Goal: Transaction & Acquisition: Purchase product/service

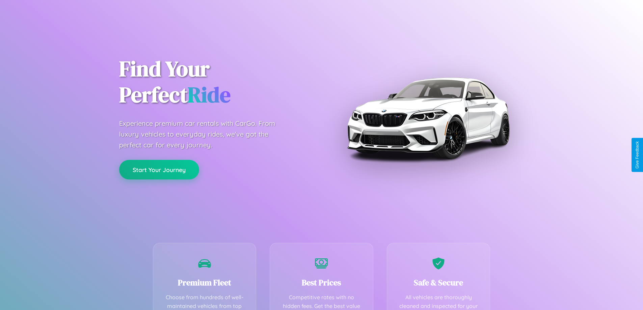
click at [159, 170] on button "Start Your Journey" at bounding box center [159, 170] width 80 height 20
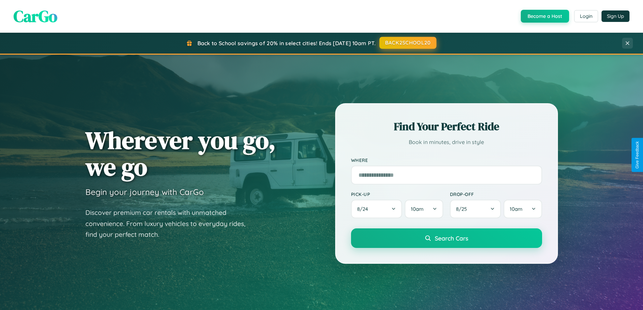
click at [408, 43] on button "BACK2SCHOOL20" at bounding box center [408, 43] width 57 height 12
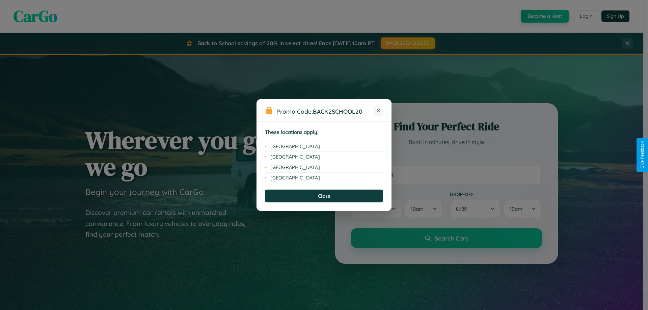
click at [379, 111] on icon at bounding box center [379, 111] width 4 height 4
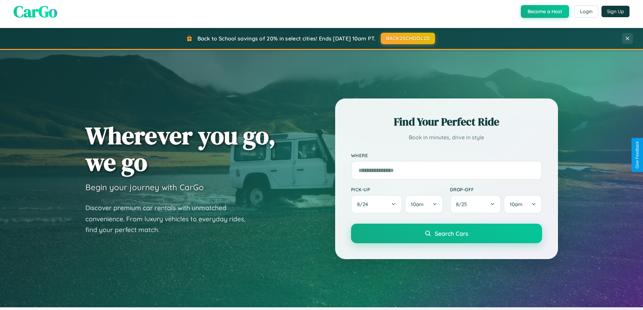
scroll to position [1085, 0]
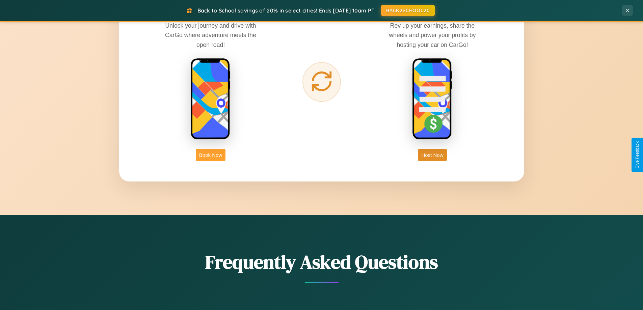
click at [211, 155] on button "Book Now" at bounding box center [211, 155] width 30 height 12
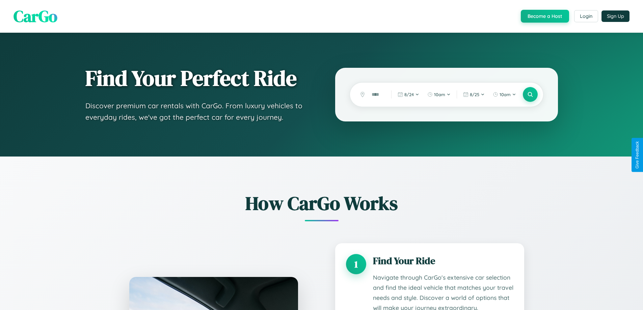
scroll to position [1096, 0]
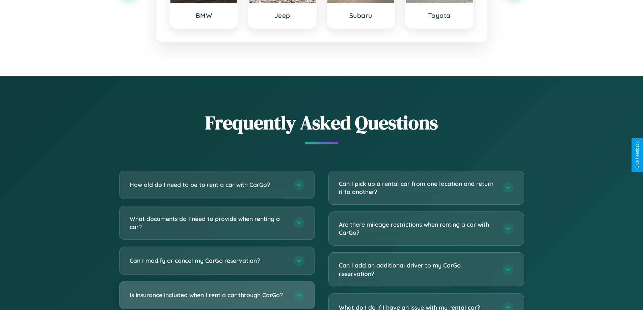
click at [217, 295] on h3 "Is insurance included when I rent a car through CarGo?" at bounding box center [208, 295] width 157 height 8
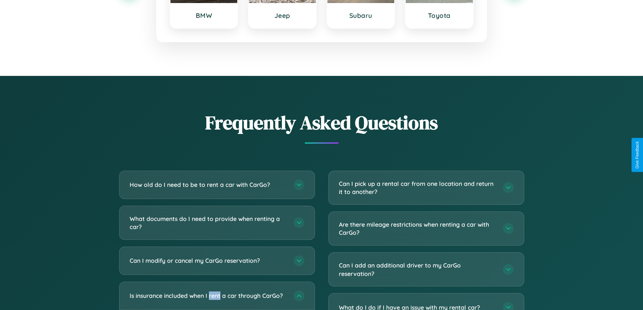
scroll to position [0, 0]
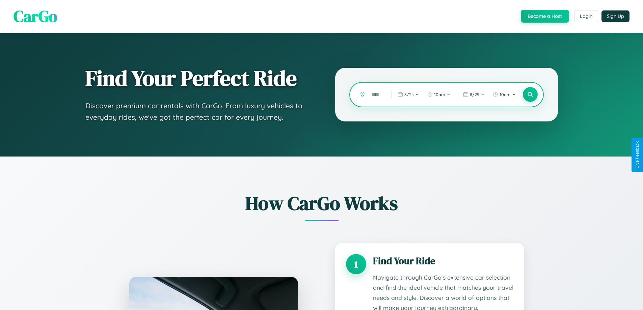
click at [377, 95] on input "text" at bounding box center [376, 95] width 16 height 12
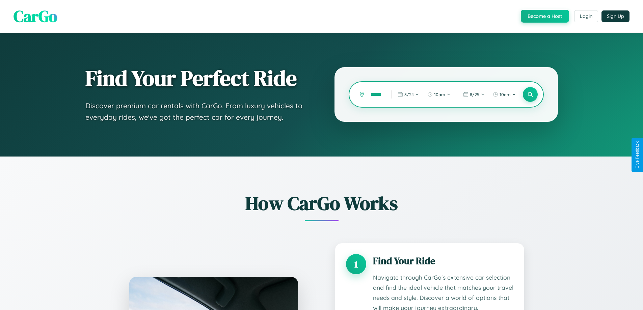
scroll to position [0, 22]
type input "**********"
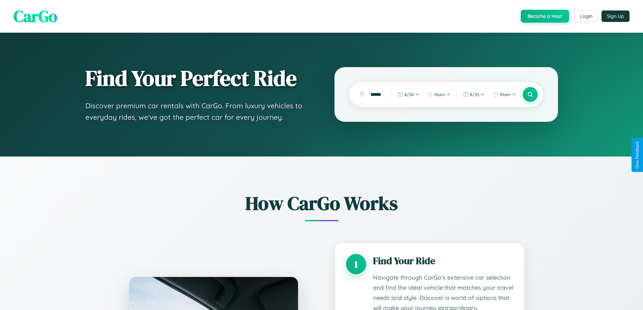
scroll to position [0, 0]
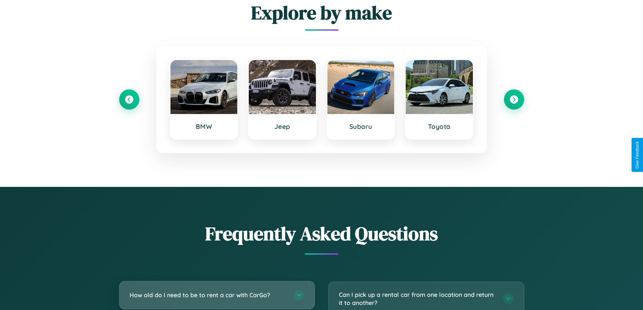
click at [217, 295] on h3 "How old do I need to be to rent a car with CarGo?" at bounding box center [208, 295] width 157 height 8
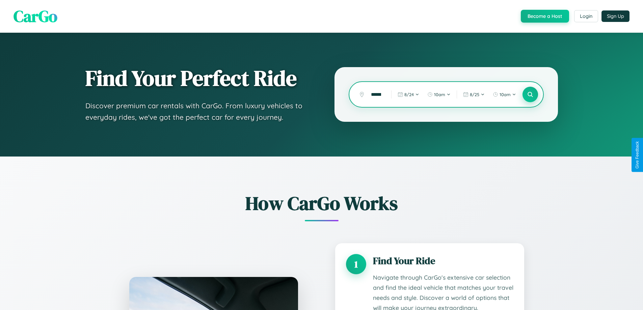
click at [530, 95] on icon at bounding box center [530, 95] width 6 height 6
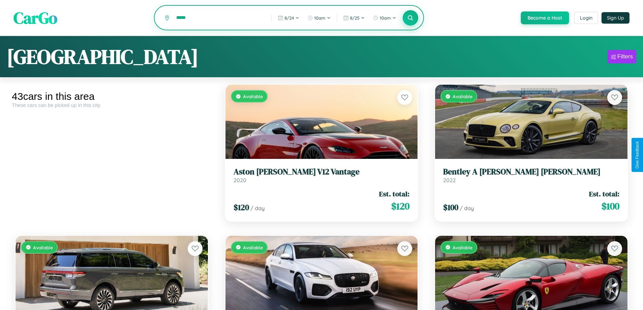
type input "*****"
click at [410, 18] on icon at bounding box center [411, 18] width 6 height 6
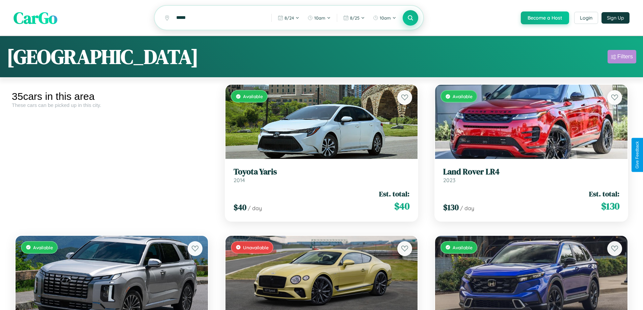
click at [622, 58] on div "Filters" at bounding box center [626, 56] width 16 height 7
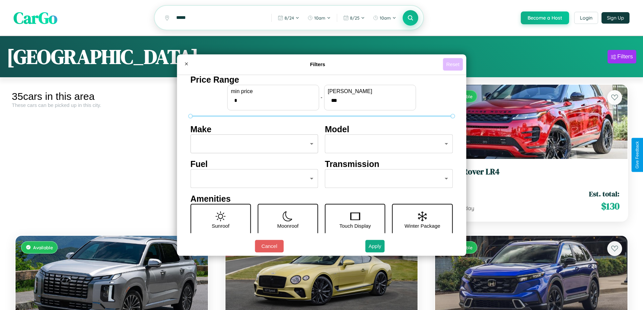
click at [454, 64] on button "Reset" at bounding box center [453, 64] width 20 height 12
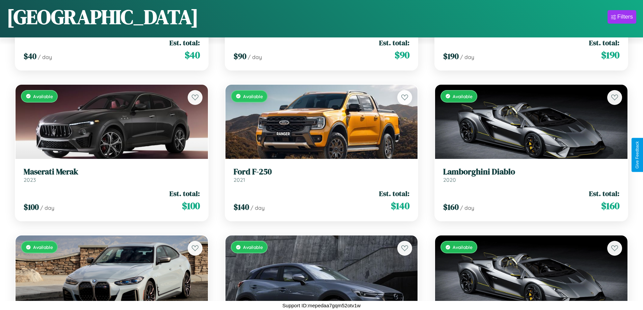
scroll to position [1154, 0]
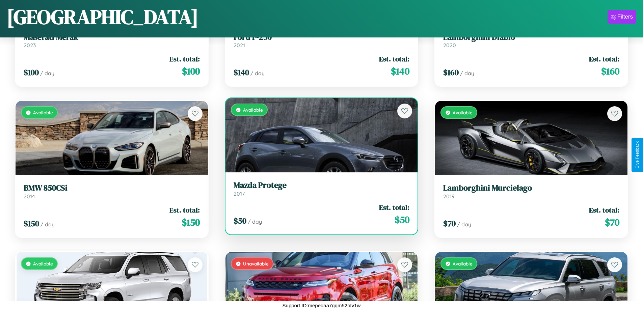
click at [319, 191] on link "Mazda Protege 2017" at bounding box center [322, 189] width 176 height 17
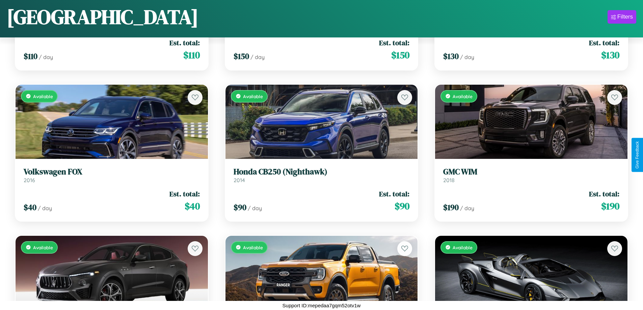
scroll to position [397, 0]
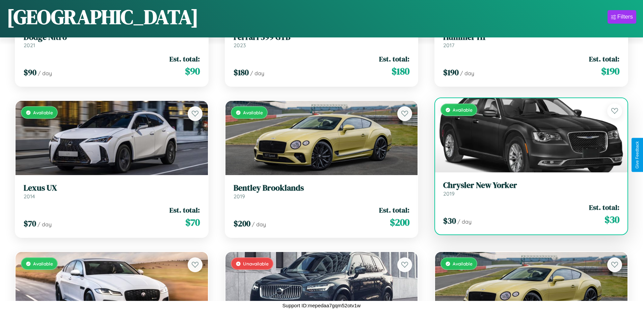
click at [527, 216] on div "$ 30 / day Est. total: $ 30" at bounding box center [531, 215] width 176 height 24
click at [527, 214] on div "$ 30 / day Est. total: $ 30" at bounding box center [531, 215] width 176 height 24
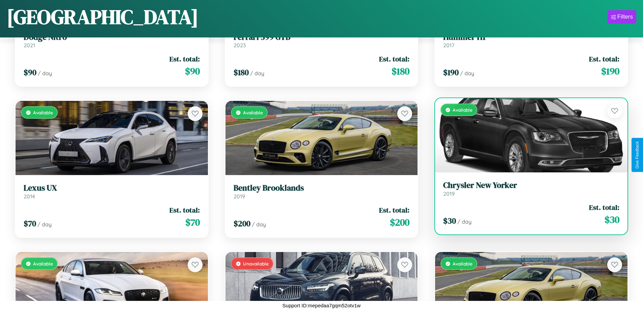
click at [527, 214] on div "$ 30 / day Est. total: $ 30" at bounding box center [531, 215] width 176 height 24
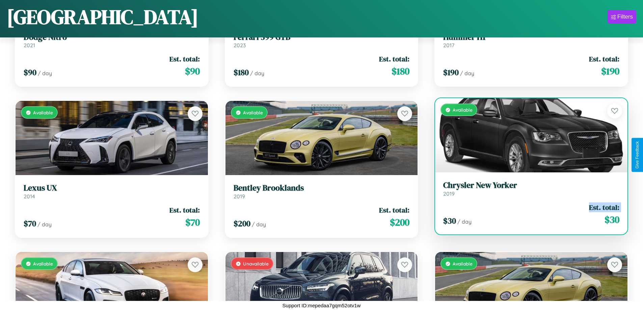
click at [527, 214] on div "$ 30 / day Est. total: $ 30" at bounding box center [531, 215] width 176 height 24
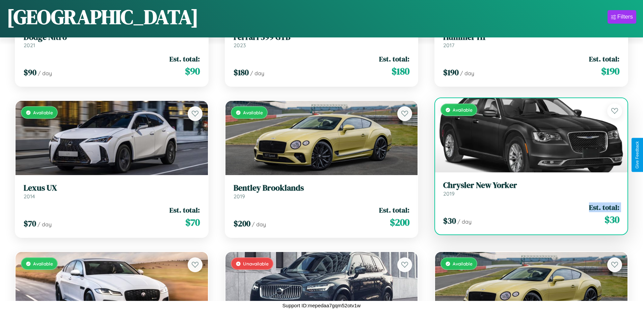
click at [527, 214] on div "$ 30 / day Est. total: $ 30" at bounding box center [531, 215] width 176 height 24
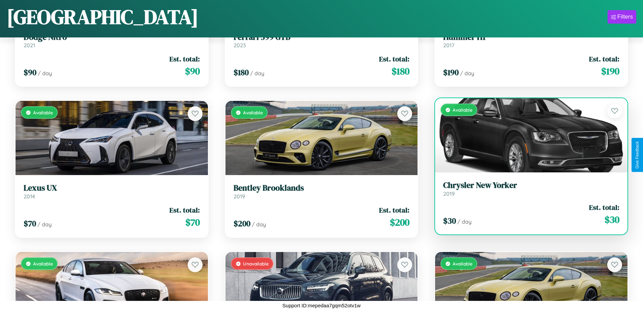
click at [527, 214] on div "$ 30 / day Est. total: $ 30" at bounding box center [531, 215] width 176 height 24
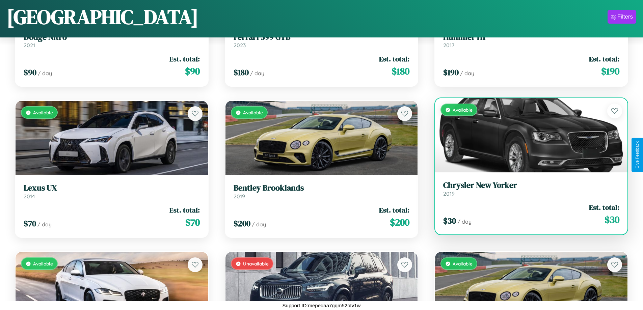
click at [527, 189] on h3 "Chrysler New Yorker" at bounding box center [531, 186] width 176 height 10
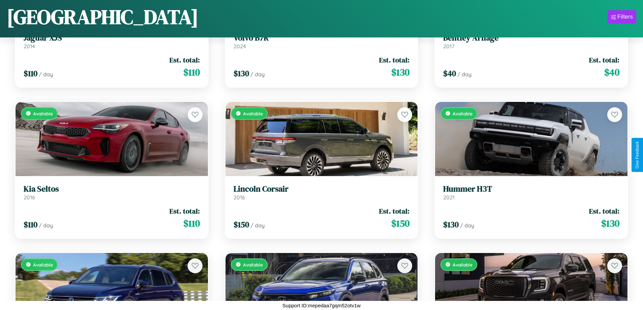
scroll to position [700, 0]
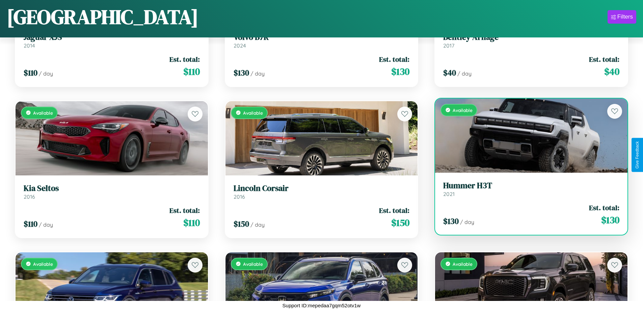
click at [527, 189] on h3 "Hummer H3T" at bounding box center [531, 186] width 176 height 10
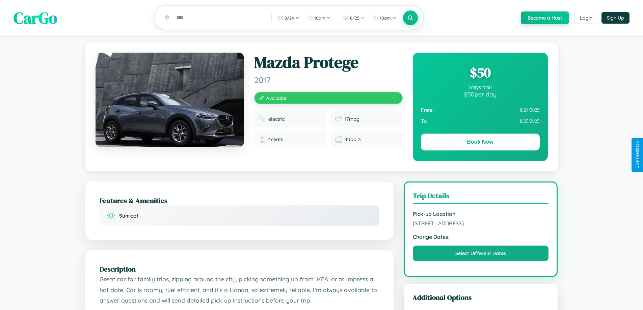
click at [480, 74] on div "$ 50" at bounding box center [480, 72] width 119 height 18
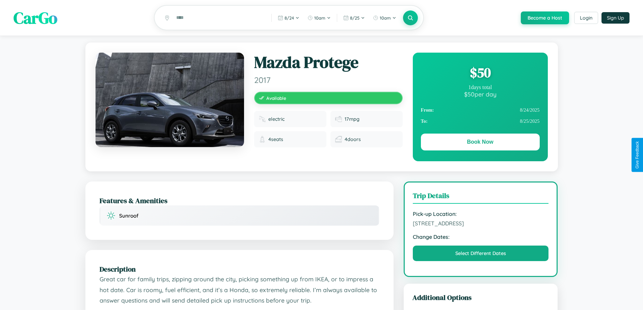
click at [480, 74] on div "$ 50" at bounding box center [480, 72] width 119 height 18
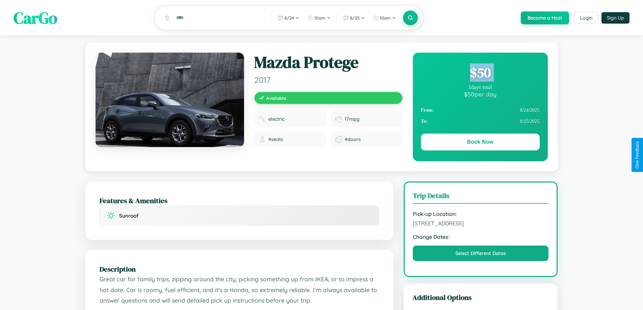
click at [480, 74] on div "$ 50" at bounding box center [480, 72] width 119 height 18
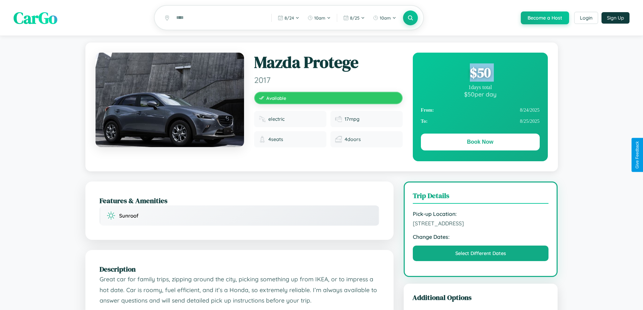
click at [480, 74] on div "$ 50" at bounding box center [480, 72] width 119 height 18
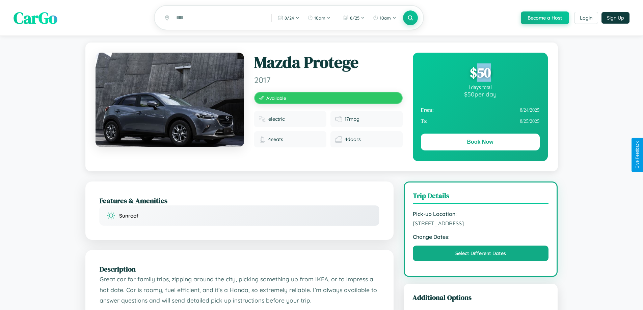
click at [480, 74] on div "$ 50" at bounding box center [480, 72] width 119 height 18
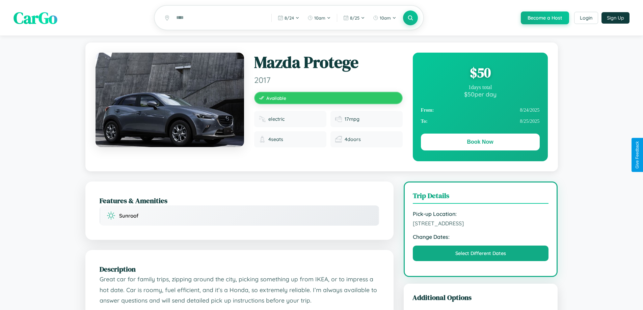
scroll to position [75, 0]
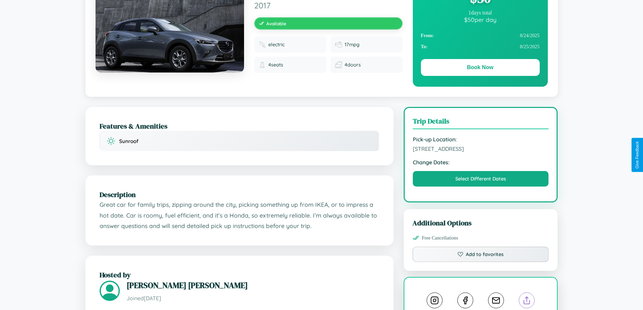
click at [527, 302] on line at bounding box center [527, 299] width 0 height 5
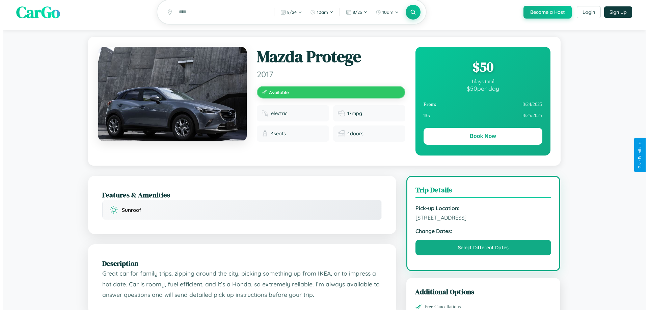
scroll to position [0, 0]
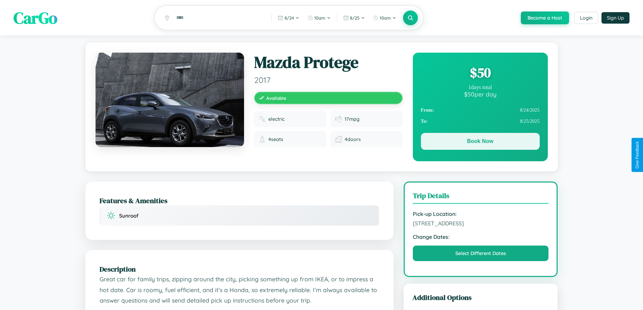
click at [480, 143] on button "Book Now" at bounding box center [480, 141] width 119 height 17
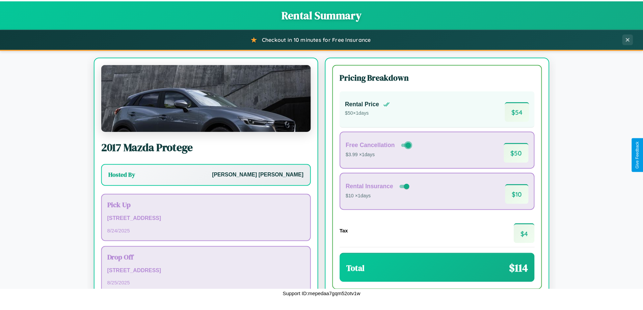
scroll to position [46, 0]
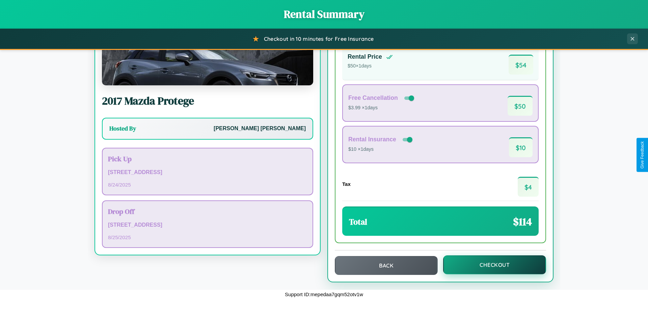
click at [490, 265] on button "Checkout" at bounding box center [494, 265] width 103 height 19
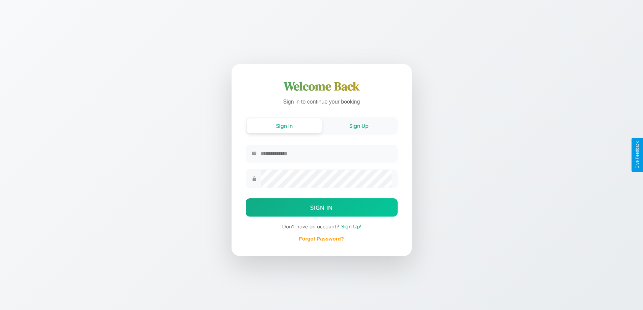
click at [359, 125] on button "Sign Up" at bounding box center [359, 126] width 75 height 15
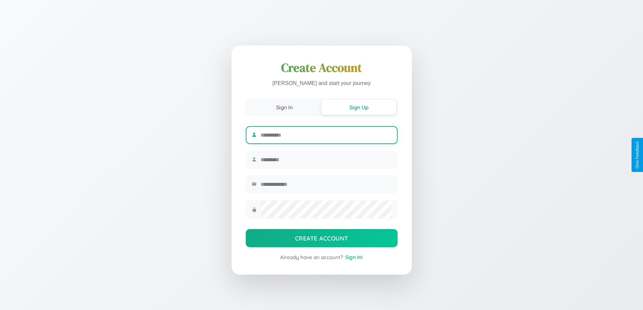
click at [326, 134] on input "text" at bounding box center [326, 135] width 131 height 17
type input "*****"
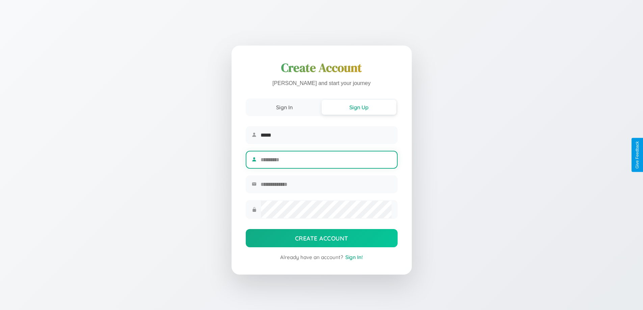
click at [326, 160] on input "text" at bounding box center [326, 160] width 131 height 17
type input "******"
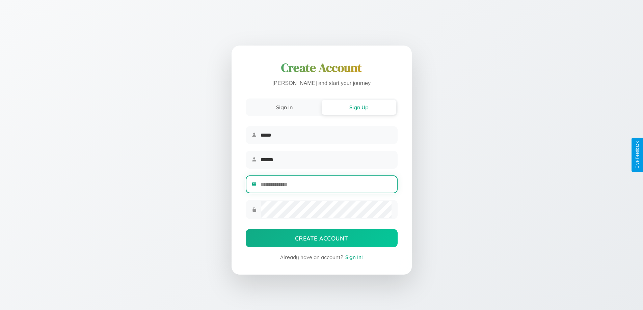
click at [326, 185] on input "email" at bounding box center [326, 184] width 131 height 17
type input "**********"
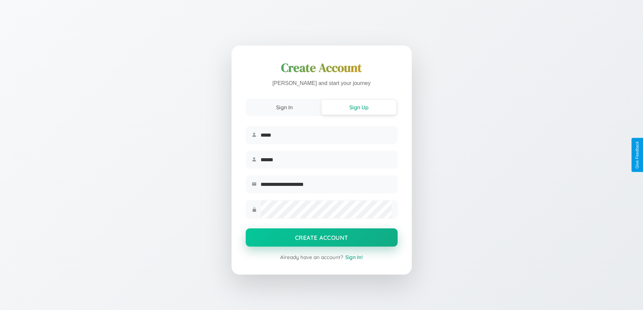
click at [321, 240] on button "Create Account" at bounding box center [322, 238] width 152 height 18
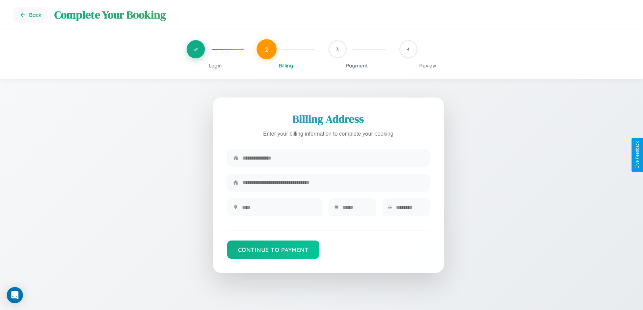
click at [333, 158] on input "text" at bounding box center [332, 158] width 181 height 17
type input "**********"
click at [279, 210] on input "text" at bounding box center [279, 207] width 75 height 17
type input "********"
click at [356, 210] on input "text" at bounding box center [357, 207] width 28 height 17
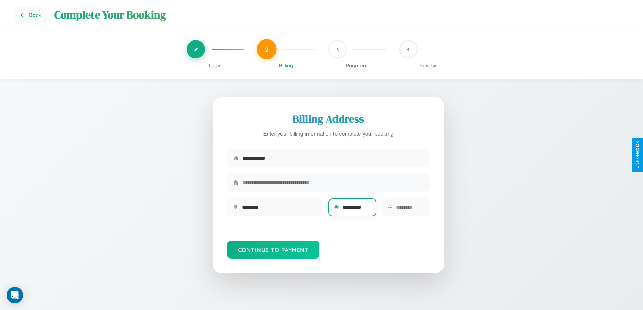
type input "*********"
click at [410, 210] on input "text" at bounding box center [410, 207] width 28 height 17
type input "*****"
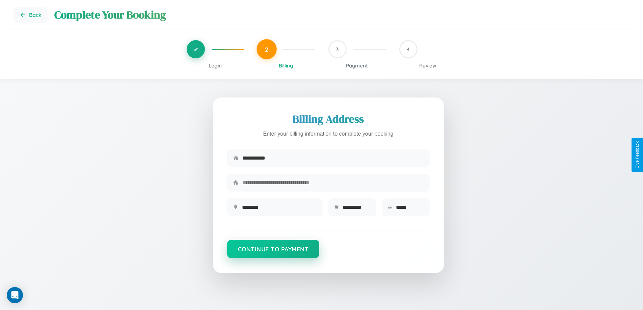
click at [273, 253] on button "Continue to Payment" at bounding box center [273, 249] width 93 height 18
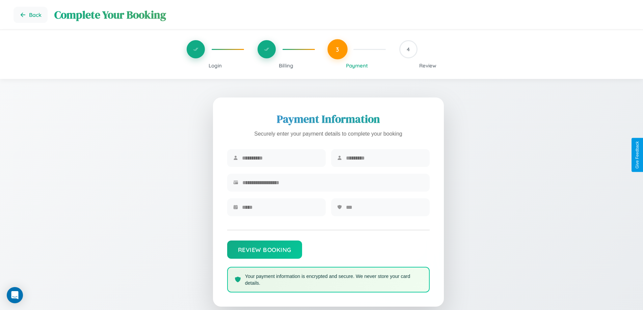
click at [281, 158] on input "text" at bounding box center [281, 158] width 78 height 17
type input "*****"
click at [385, 158] on input "text" at bounding box center [385, 158] width 78 height 17
type input "*****"
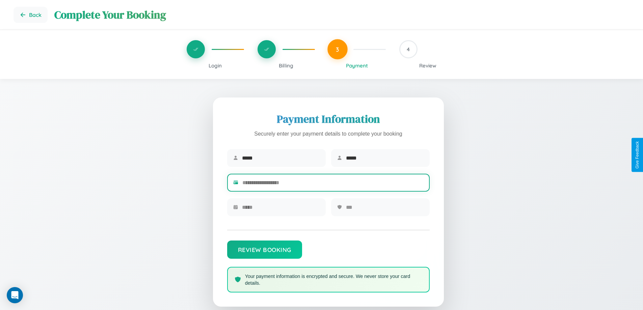
click at [333, 184] on input "text" at bounding box center [332, 183] width 181 height 17
type input "**********"
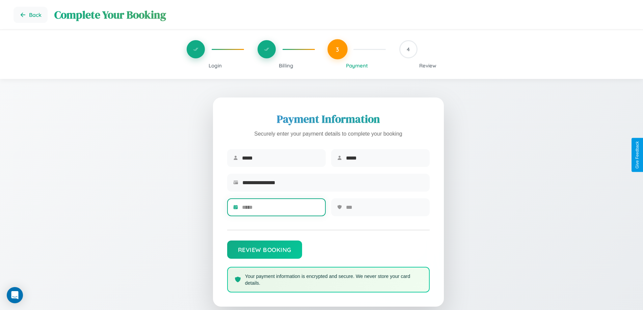
click at [281, 210] on input "text" at bounding box center [281, 207] width 78 height 17
type input "*****"
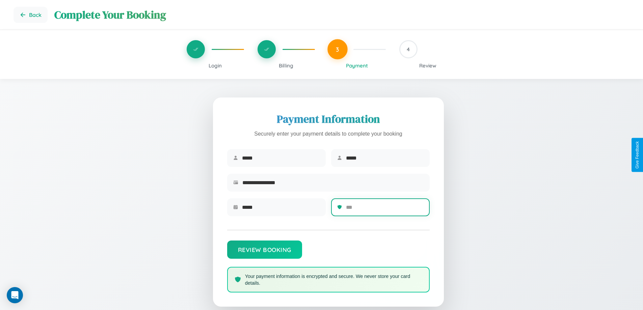
click at [385, 210] on input "text" at bounding box center [385, 207] width 78 height 17
type input "***"
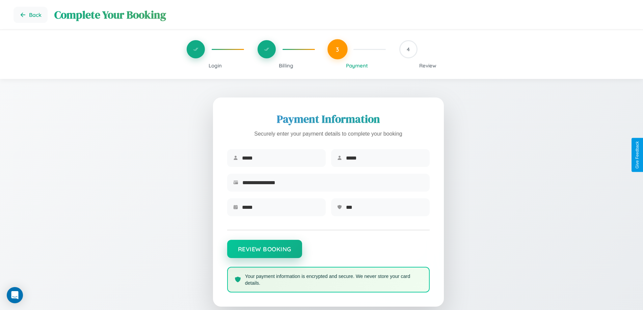
click at [264, 253] on button "Review Booking" at bounding box center [264, 249] width 75 height 18
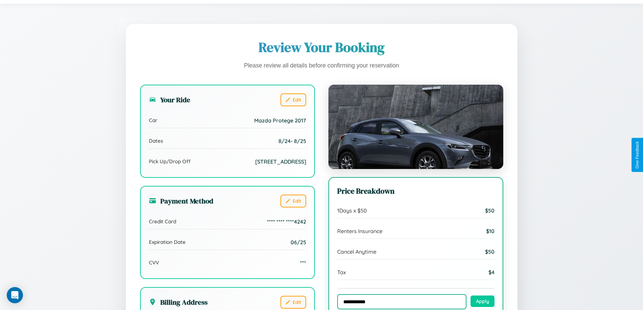
type input "**********"
click at [483, 302] on button "Apply" at bounding box center [483, 301] width 24 height 11
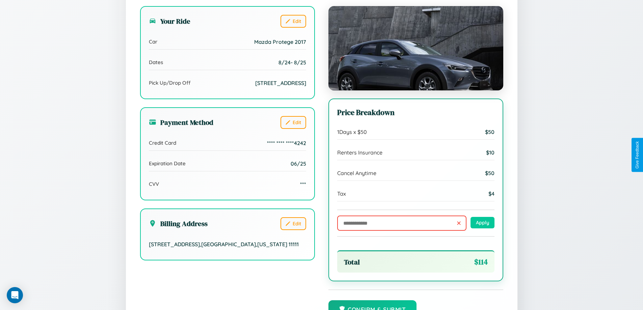
scroll to position [207, 0]
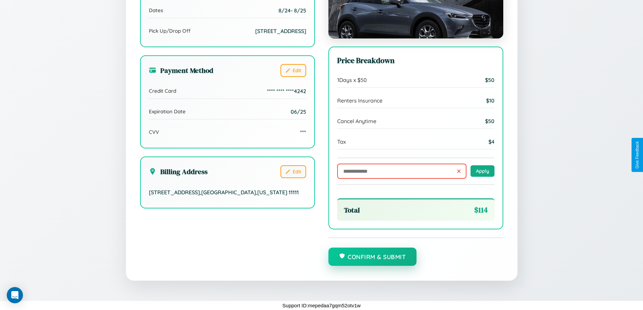
click at [372, 257] on button "Confirm & Submit" at bounding box center [373, 257] width 88 height 18
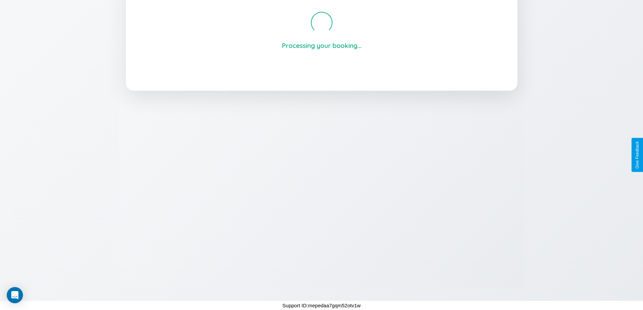
scroll to position [129, 0]
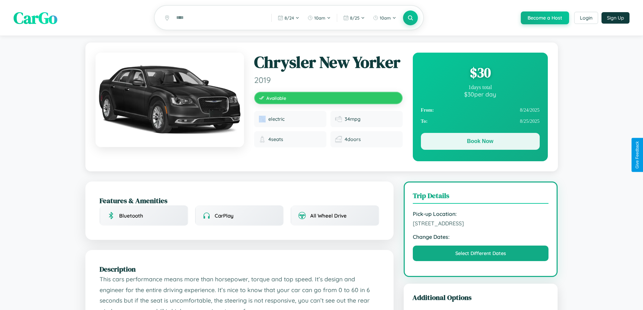
click at [480, 143] on button "Book Now" at bounding box center [480, 141] width 119 height 17
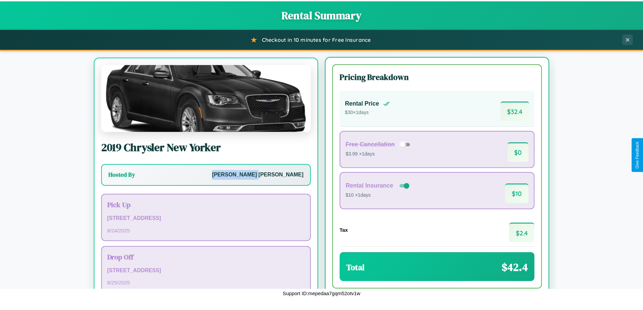
scroll to position [31, 0]
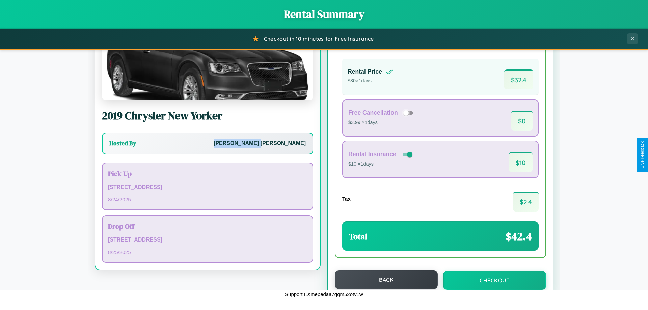
click at [383, 280] on button "Back" at bounding box center [386, 280] width 103 height 19
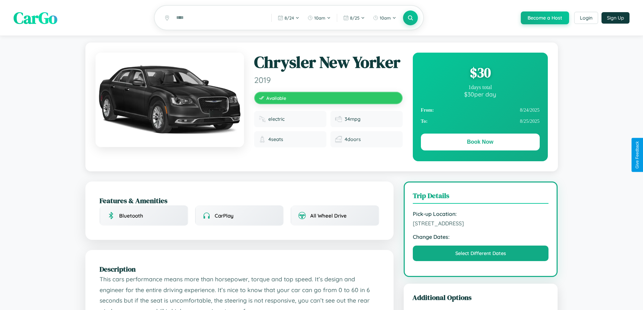
click at [480, 74] on div "$ 30" at bounding box center [480, 72] width 119 height 18
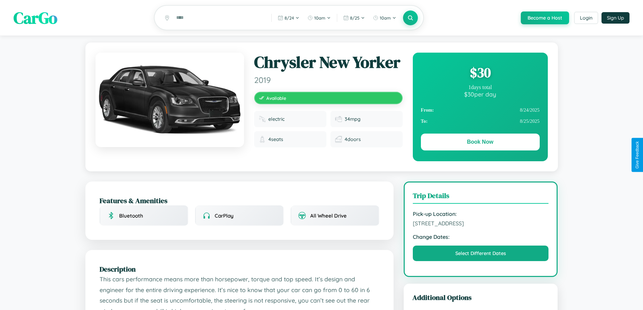
click at [480, 74] on div "$ 30" at bounding box center [480, 72] width 119 height 18
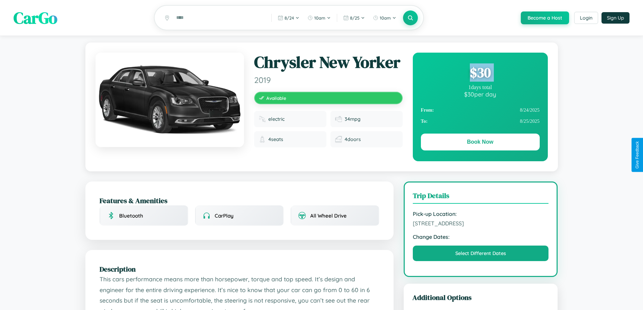
click at [480, 74] on div "$ 30" at bounding box center [480, 72] width 119 height 18
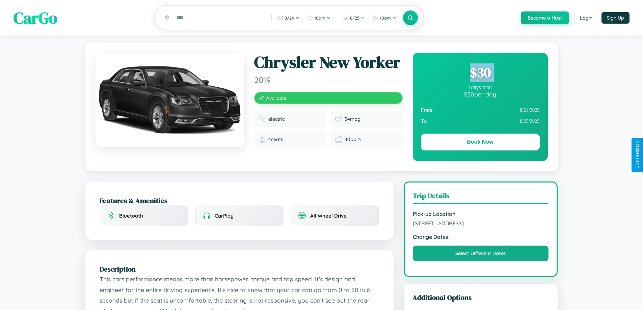
click at [480, 74] on div "$ 30" at bounding box center [480, 72] width 119 height 18
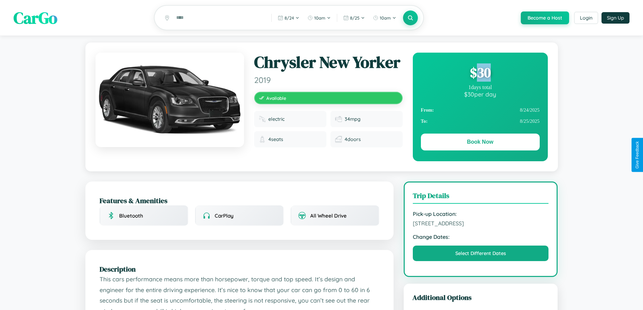
click at [480, 74] on div "$ 30" at bounding box center [480, 72] width 119 height 18
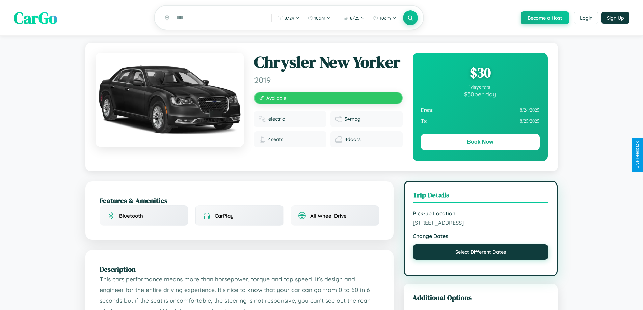
click at [481, 253] on button "Select Different Dates" at bounding box center [481, 252] width 136 height 16
select select "*"
select select "****"
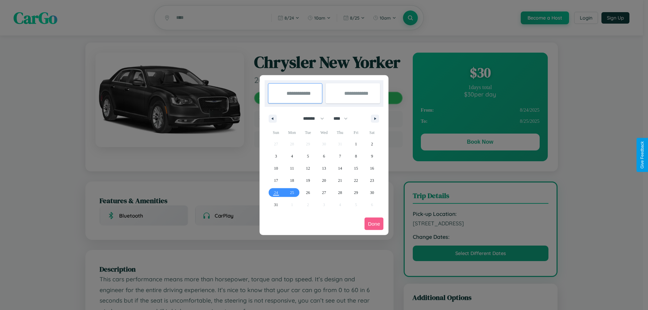
drag, startPoint x: 311, startPoint y: 119, endPoint x: 324, endPoint y: 135, distance: 21.6
click at [311, 119] on select "******* ******** ***** ***** *** **** **** ****** ********* ******* ******** **…" at bounding box center [312, 118] width 29 height 11
select select "*"
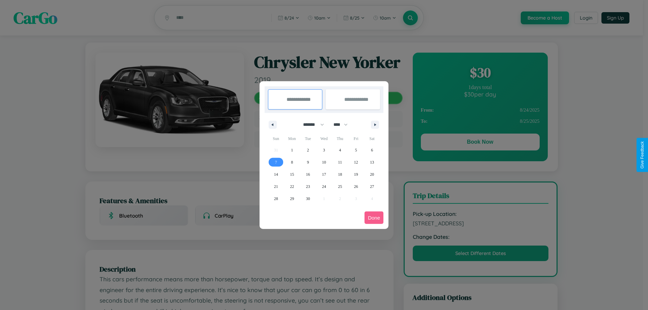
click at [276, 162] on span "7" at bounding box center [276, 162] width 2 height 12
type input "**********"
click at [308, 162] on span "9" at bounding box center [308, 162] width 2 height 12
type input "**********"
click at [374, 218] on button "Done" at bounding box center [374, 218] width 19 height 12
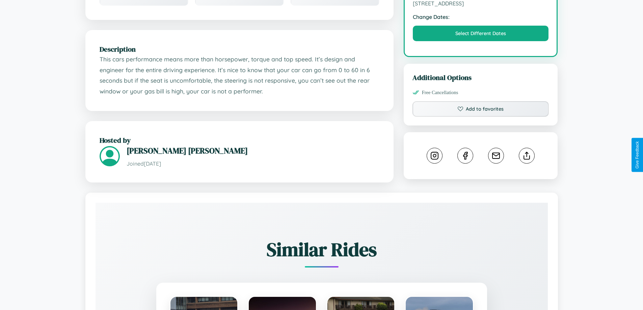
scroll to position [222, 0]
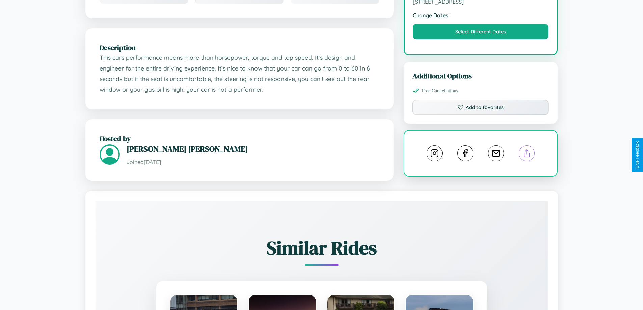
click at [527, 155] on line at bounding box center [527, 152] width 0 height 5
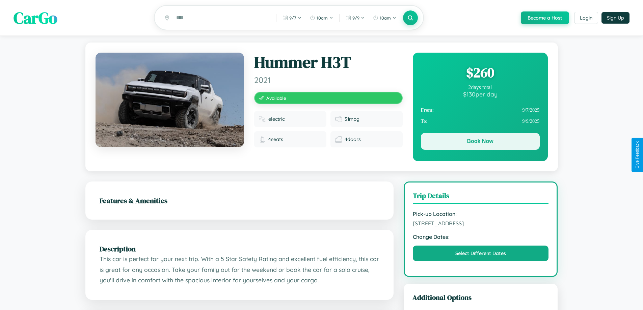
click at [480, 143] on button "Book Now" at bounding box center [480, 141] width 119 height 17
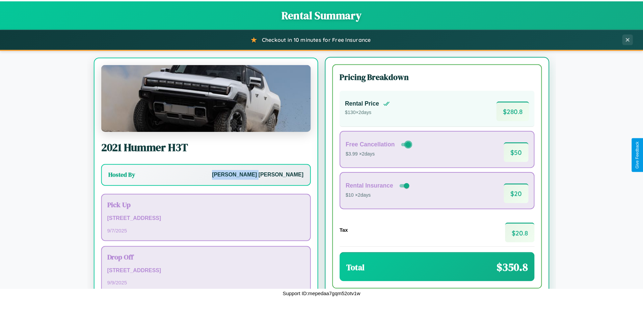
scroll to position [31, 0]
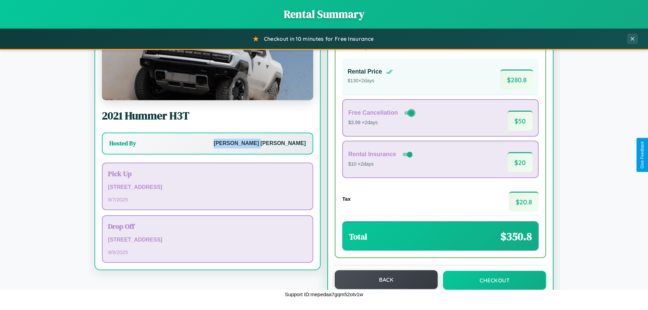
click at [383, 280] on button "Back" at bounding box center [386, 280] width 103 height 19
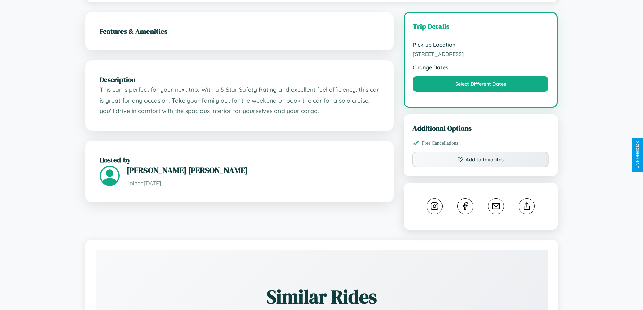
scroll to position [222, 0]
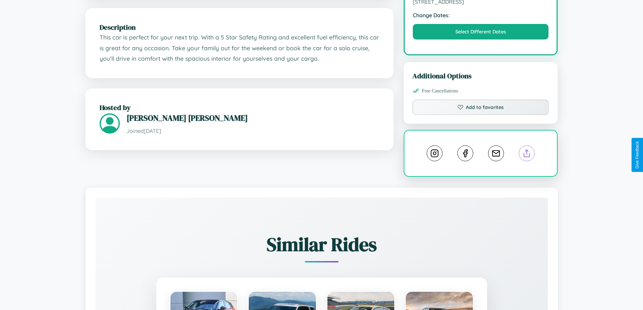
click at [527, 154] on line at bounding box center [527, 152] width 0 height 5
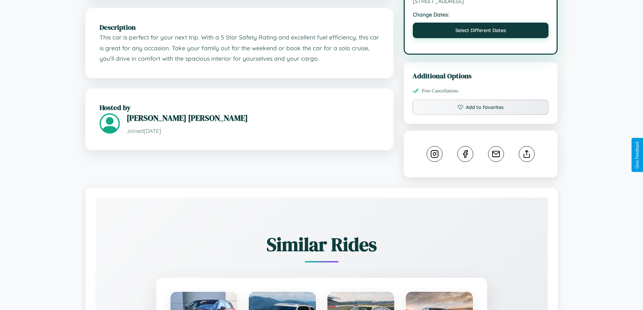
click at [481, 32] on button "Select Different Dates" at bounding box center [481, 31] width 136 height 16
select select "*"
select select "****"
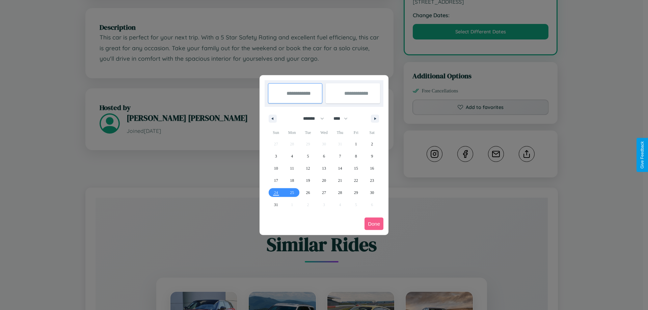
click at [311, 119] on select "******* ******** ***** ***** *** **** **** ****** ********* ******* ******** **…" at bounding box center [312, 118] width 29 height 11
select select "*"
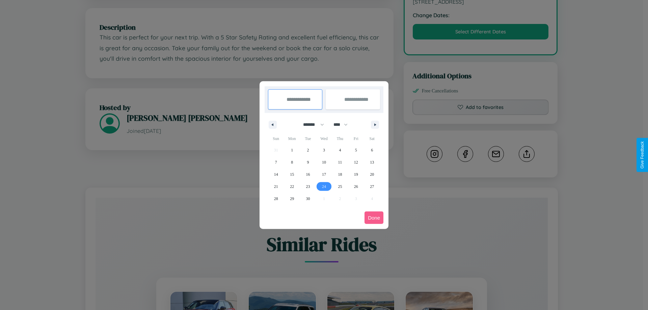
click at [324, 186] on span "24" at bounding box center [324, 187] width 4 height 12
type input "**********"
click at [375, 125] on icon "button" at bounding box center [376, 125] width 3 height 3
select select "*"
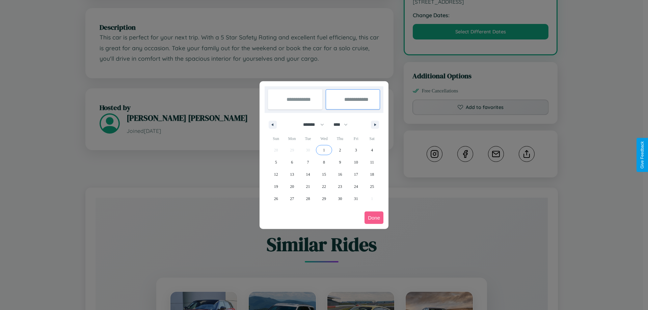
click at [324, 150] on span "1" at bounding box center [324, 150] width 2 height 12
type input "**********"
select select "*"
click at [374, 218] on button "Done" at bounding box center [374, 218] width 19 height 12
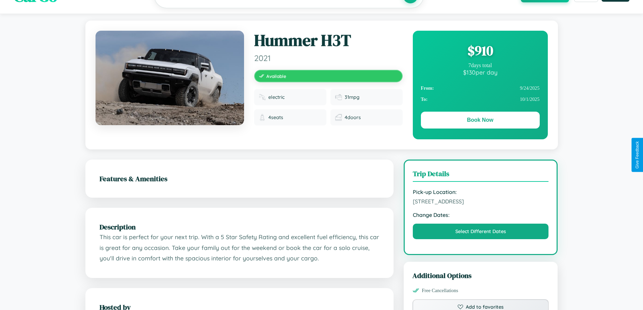
scroll to position [0, 0]
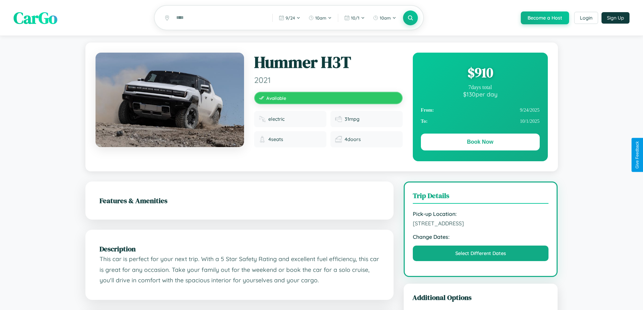
click at [480, 74] on div "$ 910" at bounding box center [480, 72] width 119 height 18
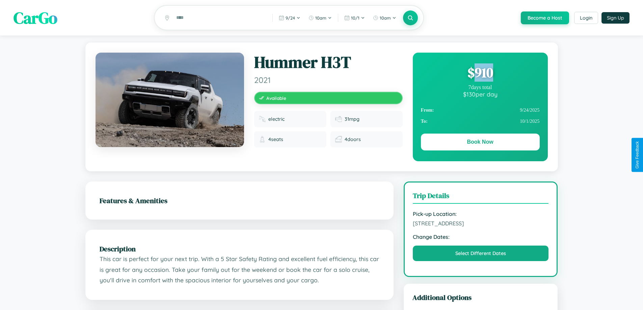
click at [480, 74] on div "$ 910" at bounding box center [480, 72] width 119 height 18
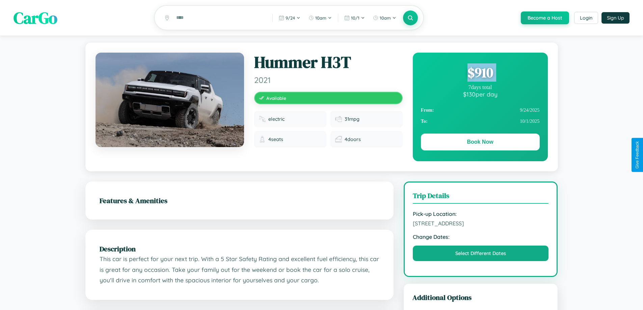
click at [480, 74] on div "$ 910" at bounding box center [480, 72] width 119 height 18
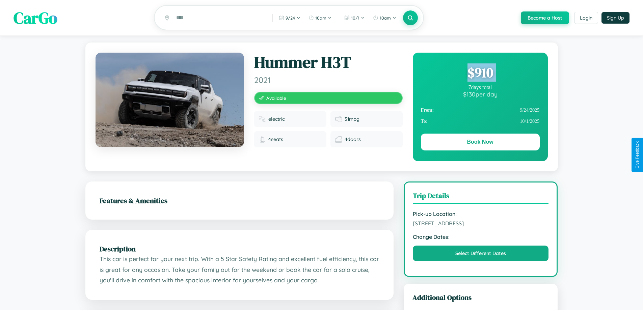
click at [480, 74] on div "$ 910" at bounding box center [480, 72] width 119 height 18
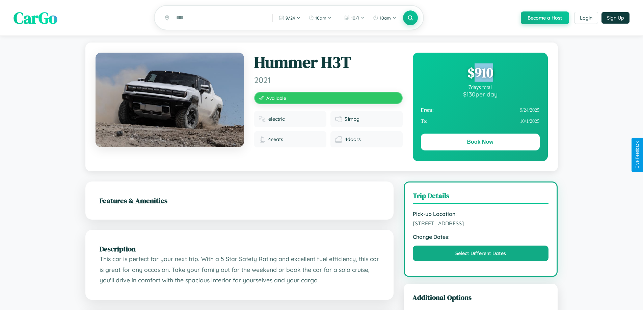
click at [480, 74] on div "$ 910" at bounding box center [480, 72] width 119 height 18
